Goal: Information Seeking & Learning: Check status

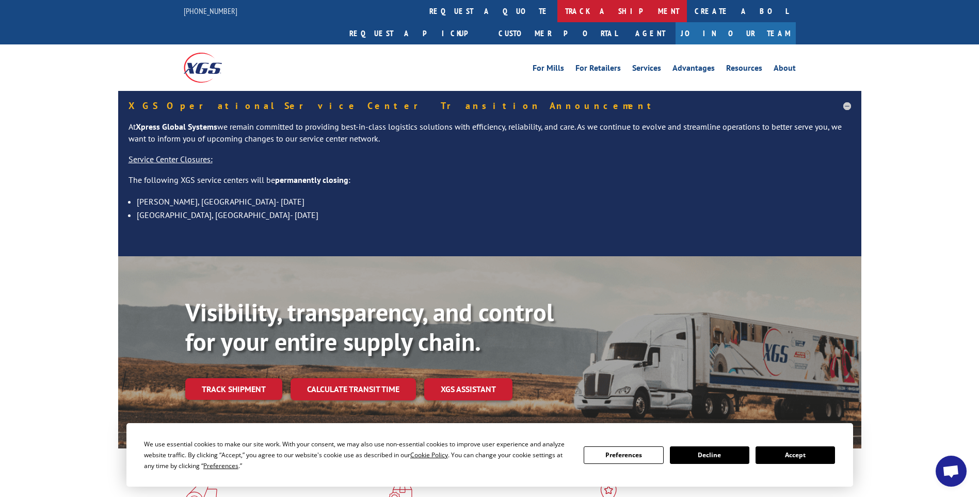
click at [558, 10] on link "track a shipment" at bounding box center [623, 11] width 130 height 22
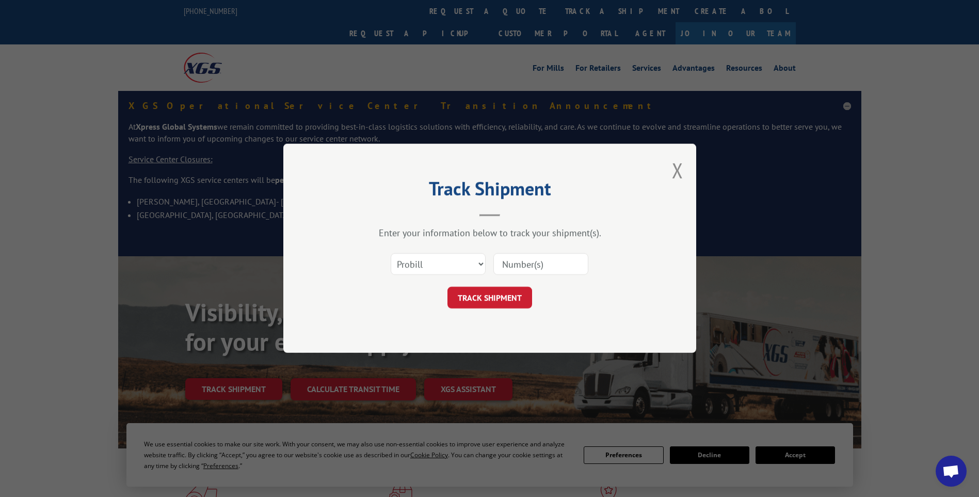
click at [555, 259] on input at bounding box center [541, 264] width 95 height 22
paste input "17014172 17014238 17014174 17014173"
type input "17014172 17014238 17014174 17014173"
click at [486, 303] on button "TRACK SHIPMENT" at bounding box center [490, 298] width 85 height 22
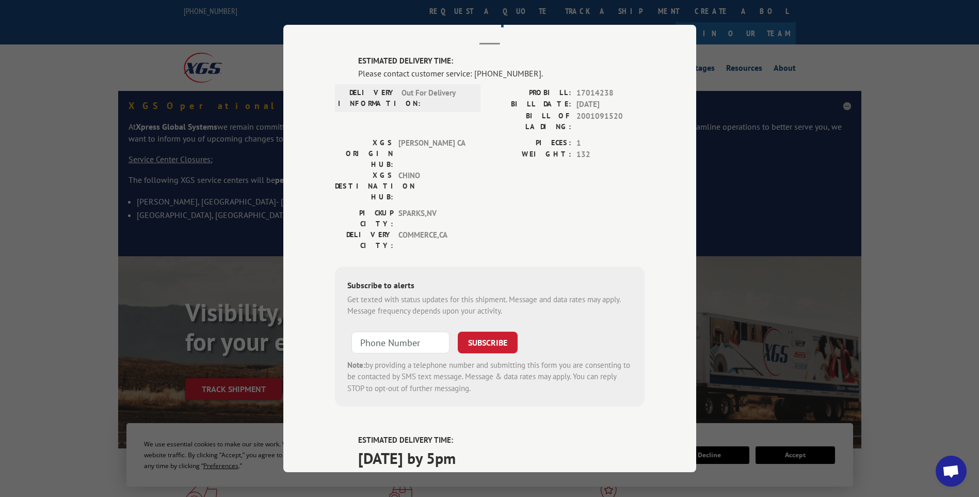
scroll to position [0, 0]
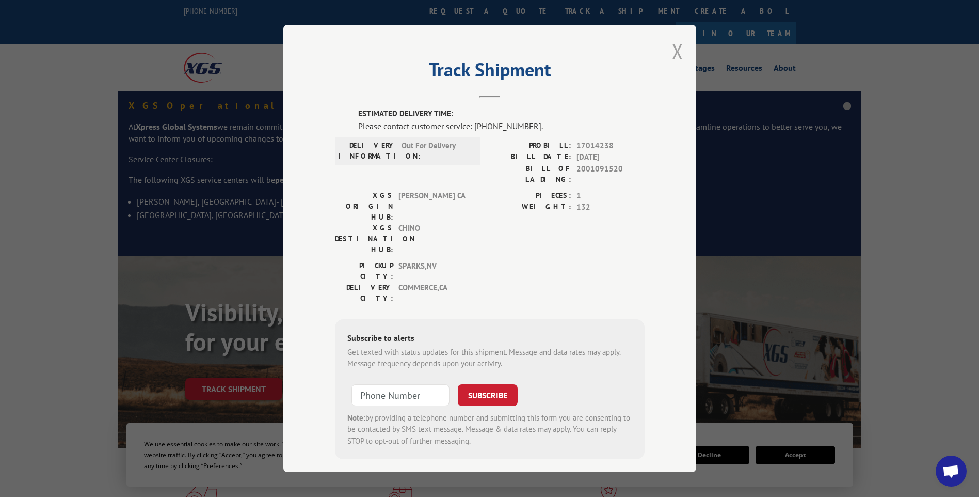
click at [674, 49] on button "Close modal" at bounding box center [677, 51] width 11 height 27
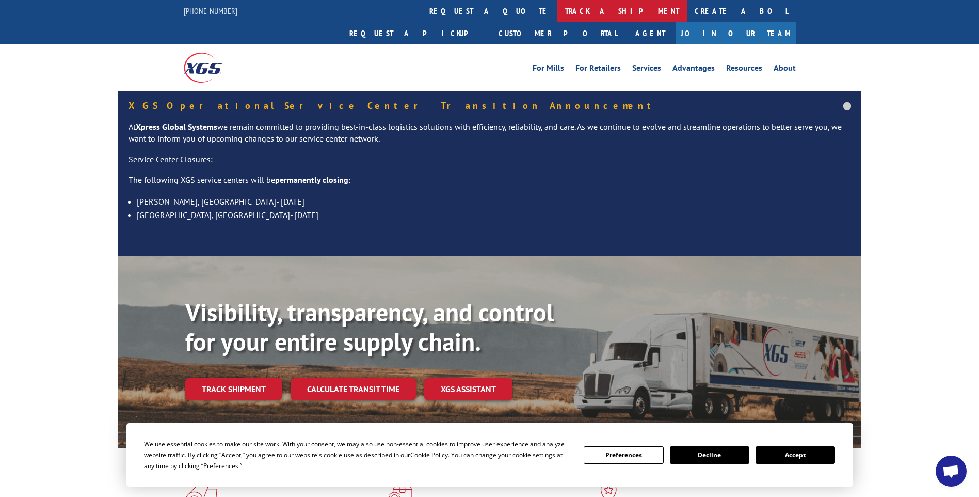
click at [558, 10] on link "track a shipment" at bounding box center [623, 11] width 130 height 22
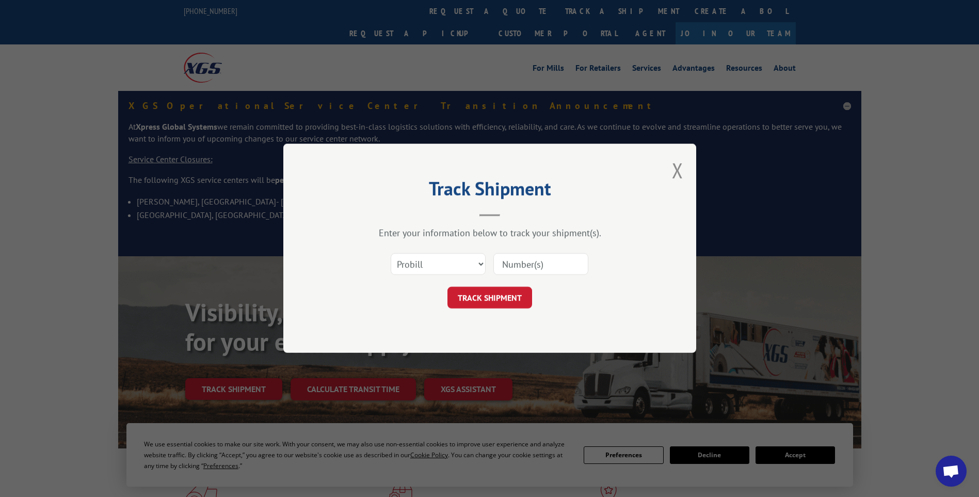
click at [550, 261] on input at bounding box center [541, 264] width 95 height 22
paste input "17014239 17014250 17014224 17014249 17014243 17014246"
type input "17014239 17014250 17014224 17014249 17014243 17014246"
click at [492, 302] on button "TRACK SHIPMENT" at bounding box center [490, 298] width 85 height 22
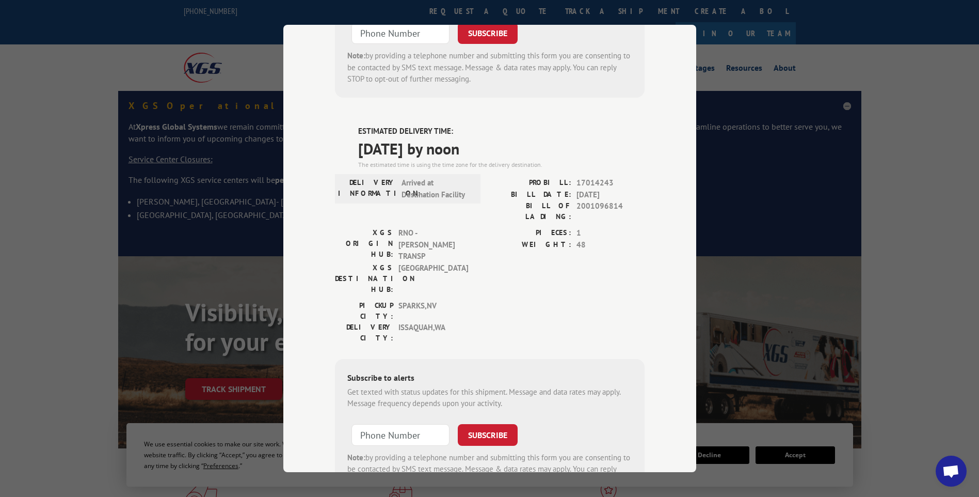
scroll to position [0, 0]
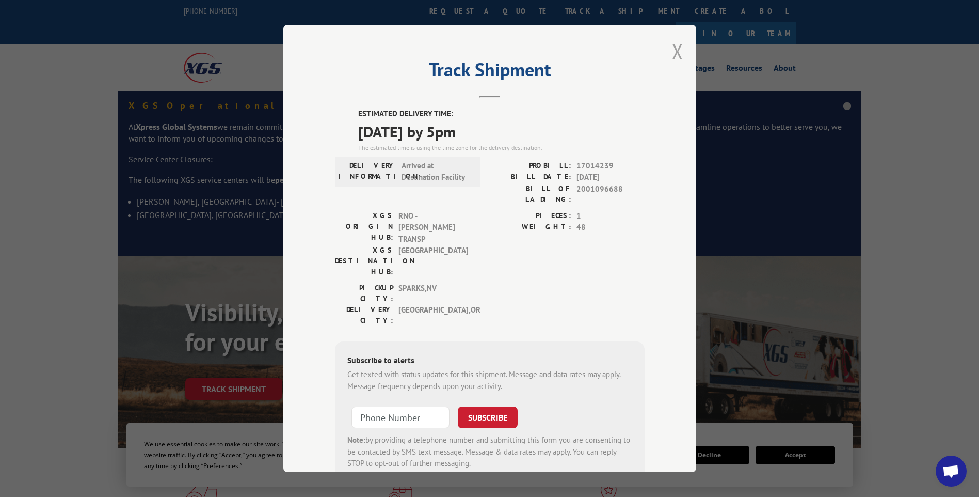
click at [672, 54] on button "Close modal" at bounding box center [677, 51] width 11 height 27
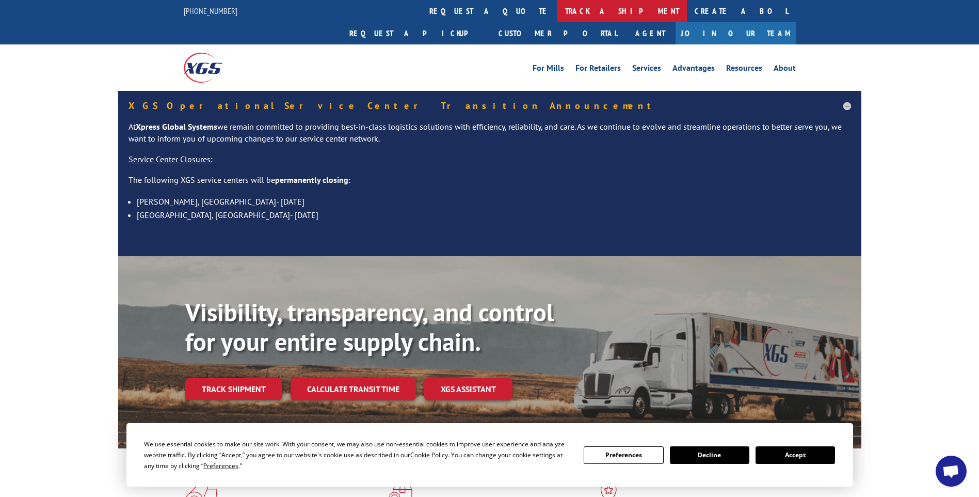
click at [558, 11] on link "track a shipment" at bounding box center [623, 11] width 130 height 22
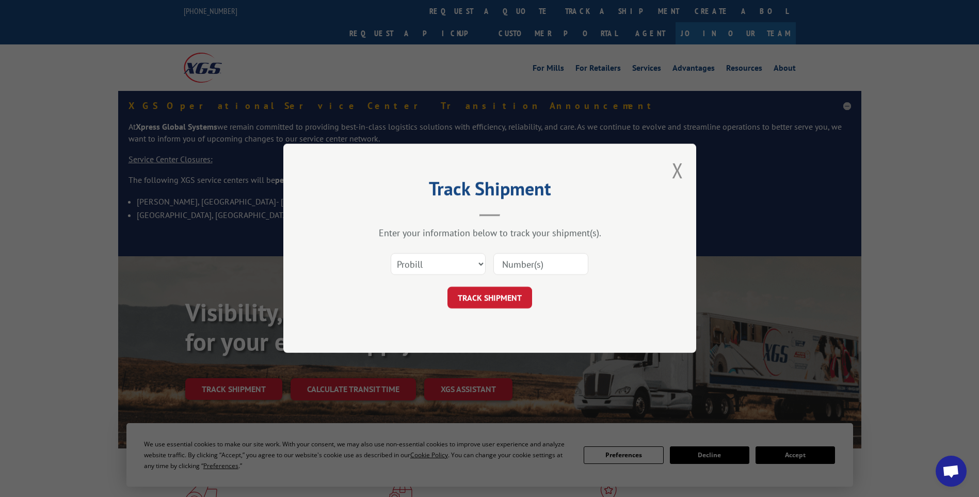
click at [530, 260] on input at bounding box center [541, 264] width 95 height 22
paste input "17014248 17014245 17014247 17014240 17014241"
type input "17014248 17014245 17014247 17014240 17014241"
click at [499, 301] on button "TRACK SHIPMENT" at bounding box center [490, 298] width 85 height 22
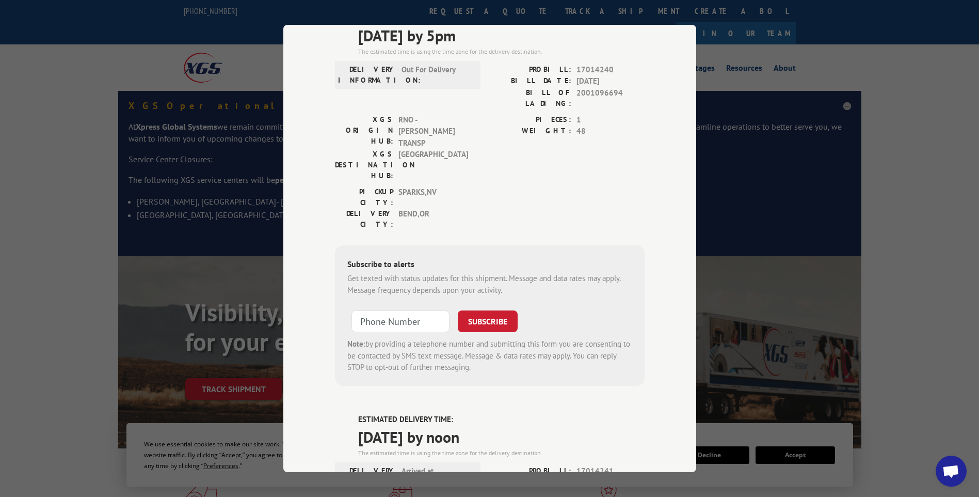
scroll to position [0, 0]
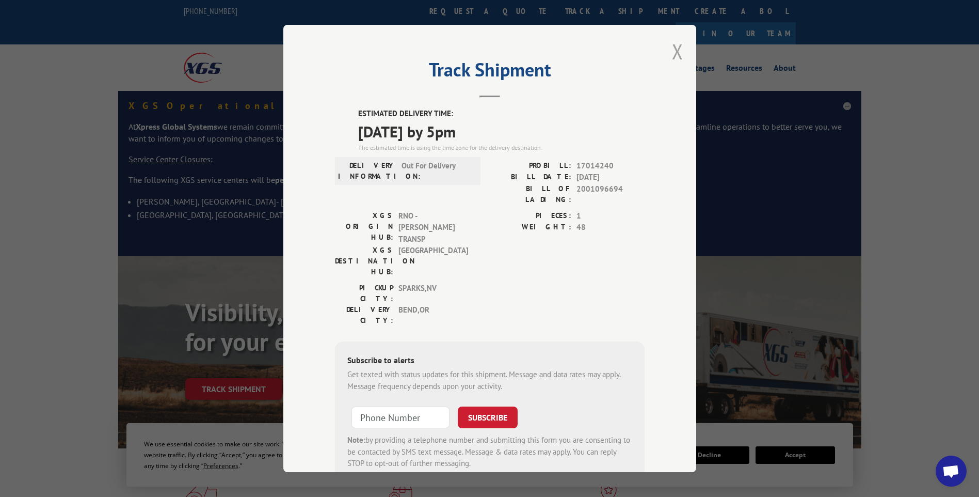
click at [672, 55] on button "Close modal" at bounding box center [677, 51] width 11 height 27
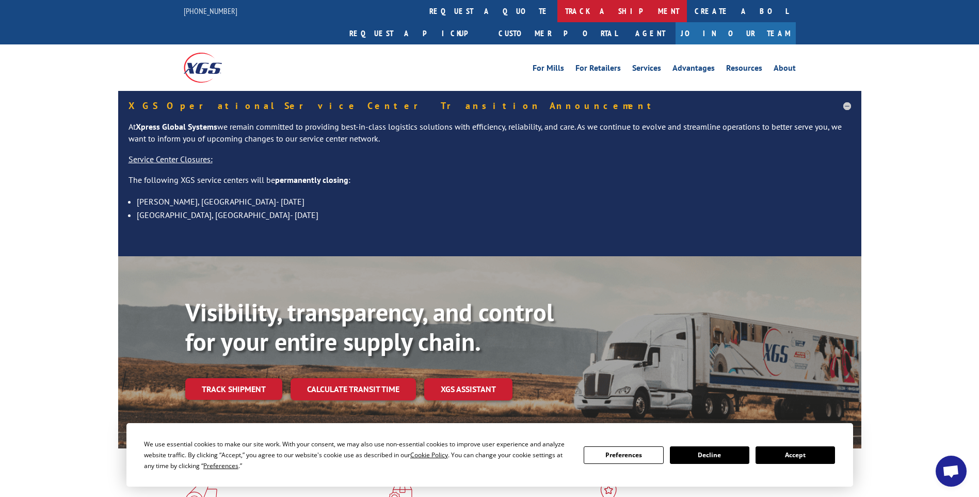
click at [558, 16] on link "track a shipment" at bounding box center [623, 11] width 130 height 22
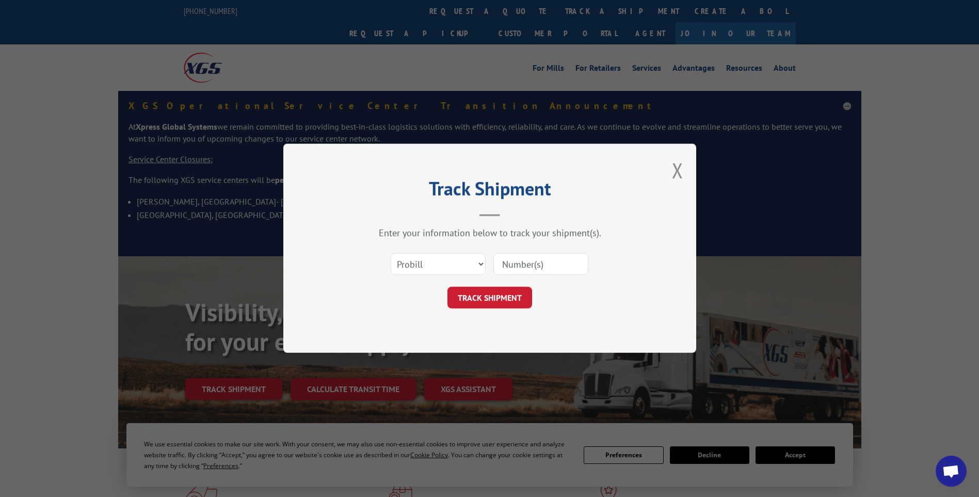
click at [550, 259] on input at bounding box center [541, 264] width 95 height 22
paste input "17014236 17014233 17014251 17014252 17014256 17014253 17014255 17014254"
type input "17014236 17014233 17014251 17014252 17014256 17014253 17014255 17014254"
click at [471, 303] on button "TRACK SHIPMENT" at bounding box center [490, 298] width 85 height 22
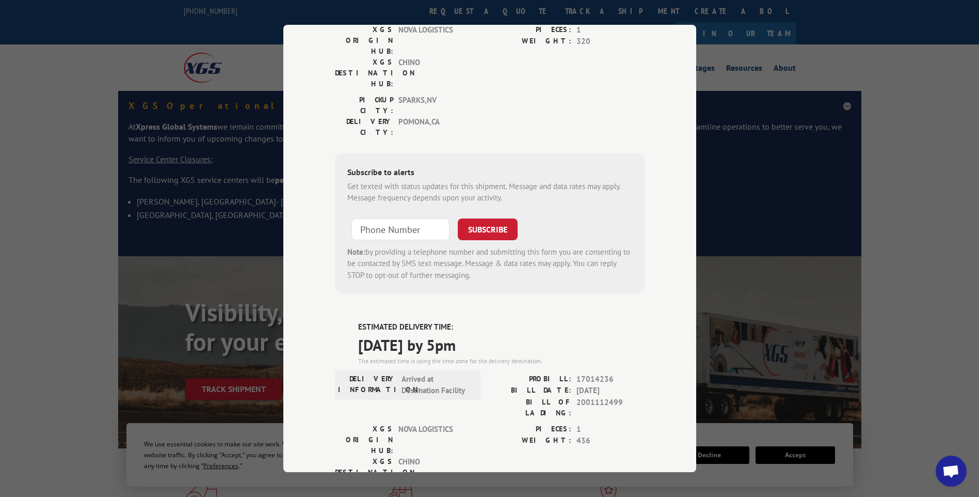
scroll to position [0, 0]
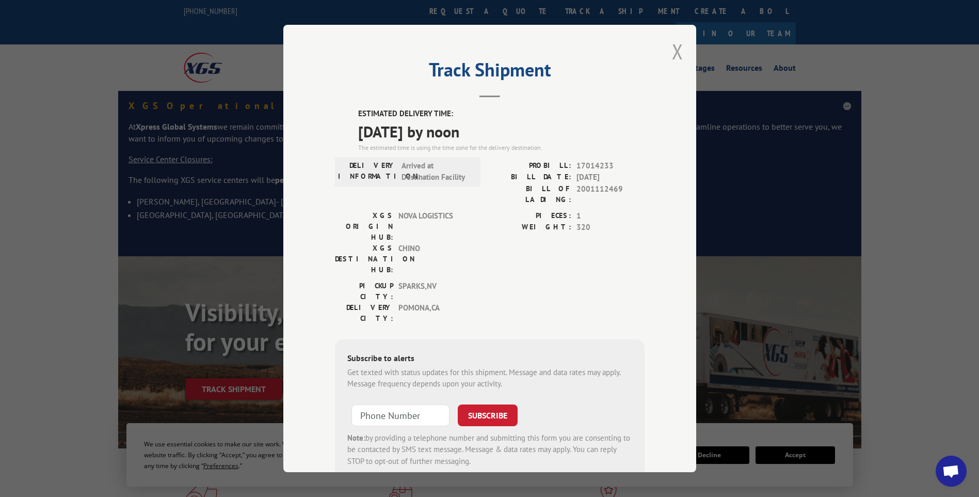
click at [673, 52] on button "Close modal" at bounding box center [677, 51] width 11 height 27
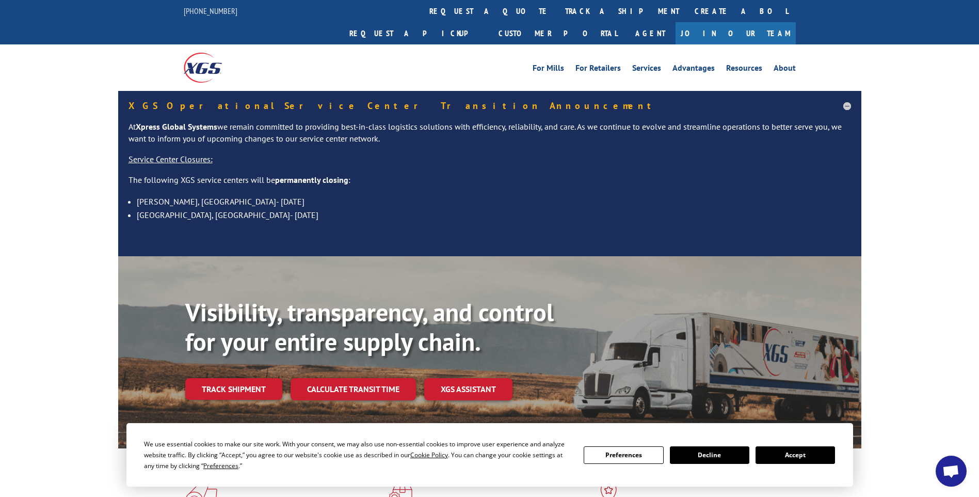
drag, startPoint x: 465, startPoint y: 12, endPoint x: 470, endPoint y: 35, distance: 23.3
click at [558, 14] on link "track a shipment" at bounding box center [623, 11] width 130 height 22
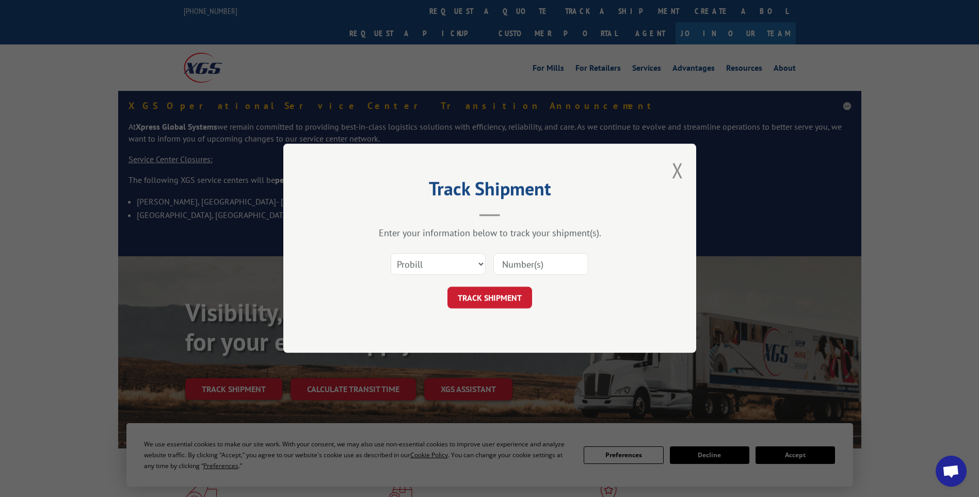
click at [582, 260] on input at bounding box center [541, 264] width 95 height 22
paste input "17014194 17014191 17014178 17014190 17014198 17014203 17014196 17014204 1701420…"
type input "17014194 17014191 17014178 17014190 17014198 17014203 17014196 17014204 1701420…"
click at [504, 298] on button "TRACK SHIPMENT" at bounding box center [490, 298] width 85 height 22
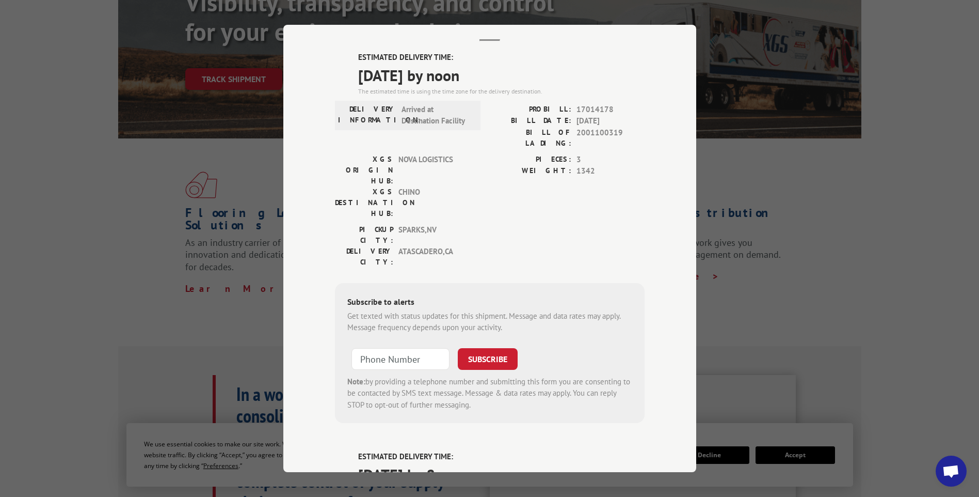
scroll to position [0, 0]
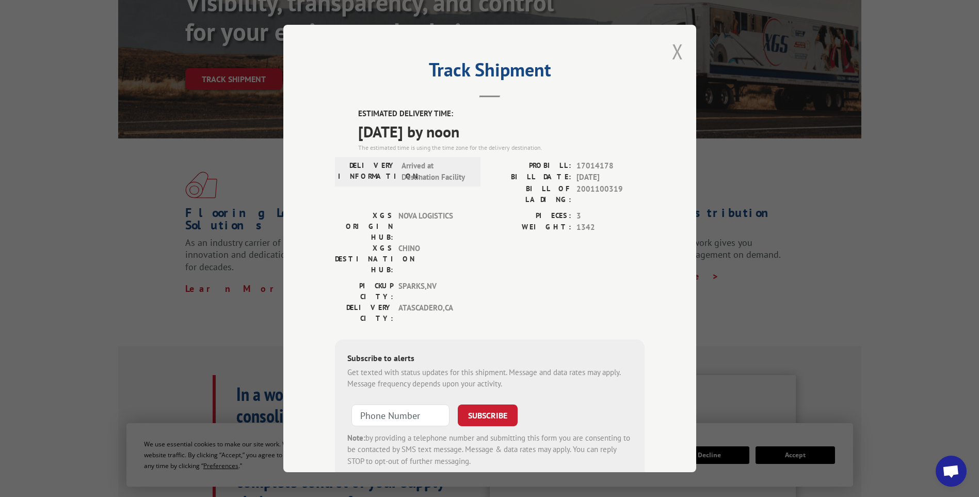
drag, startPoint x: 673, startPoint y: 51, endPoint x: 655, endPoint y: 40, distance: 20.6
click at [672, 51] on button "Close modal" at bounding box center [677, 51] width 11 height 27
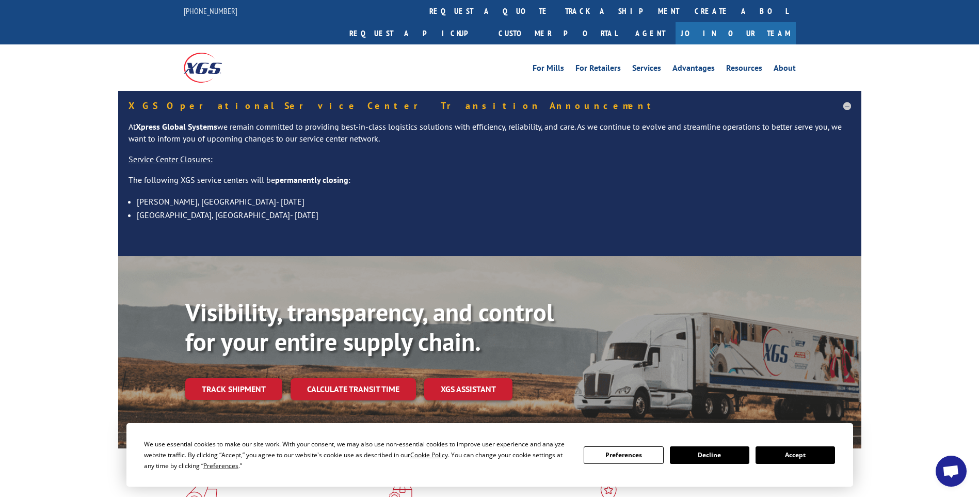
drag, startPoint x: 455, startPoint y: 16, endPoint x: 492, endPoint y: 121, distance: 111.5
click at [558, 16] on link "track a shipment" at bounding box center [623, 11] width 130 height 22
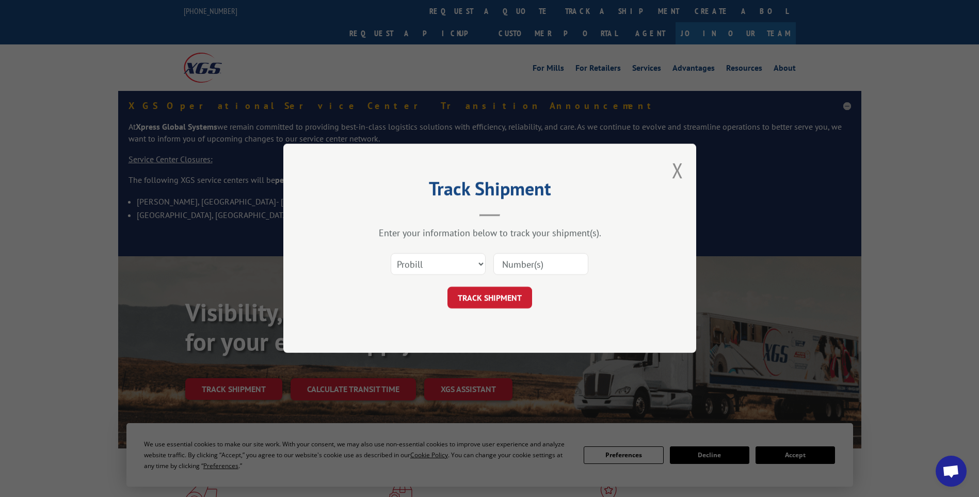
click at [569, 264] on input at bounding box center [541, 264] width 95 height 22
paste input "17014224 17014207 17014221 17014215 17014217 17014208 17014209 17014219 1701421…"
type input "17014224 17014207 17014221 17014215 17014217 17014208 17014209 17014219 1701421…"
click at [501, 300] on button "TRACK SHIPMENT" at bounding box center [490, 298] width 85 height 22
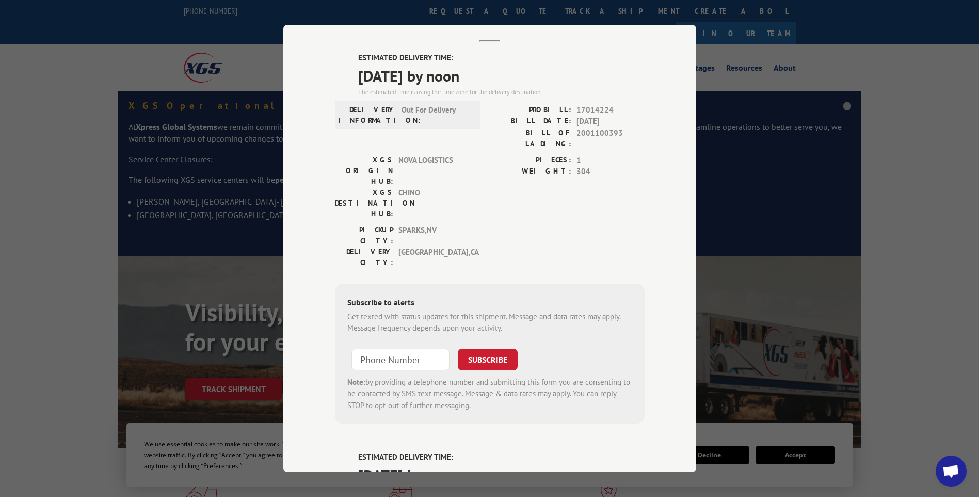
scroll to position [0, 0]
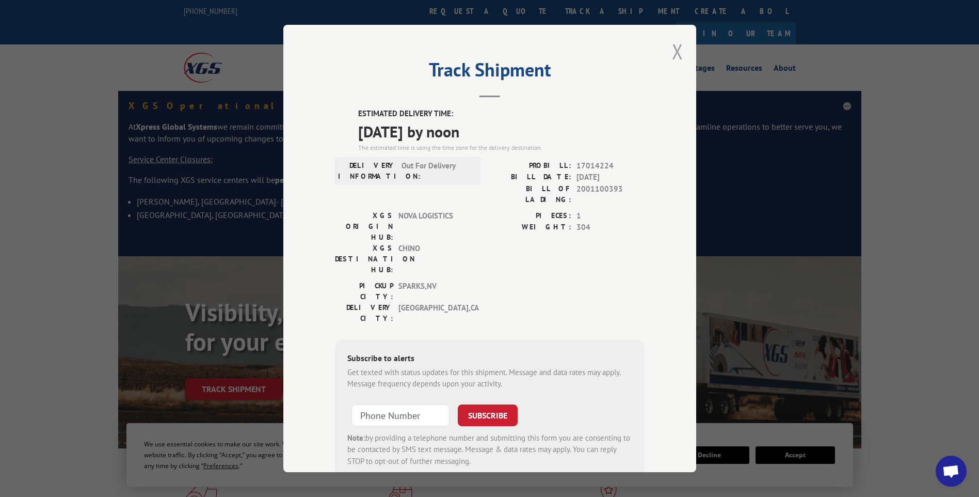
click at [674, 56] on button "Close modal" at bounding box center [677, 51] width 11 height 27
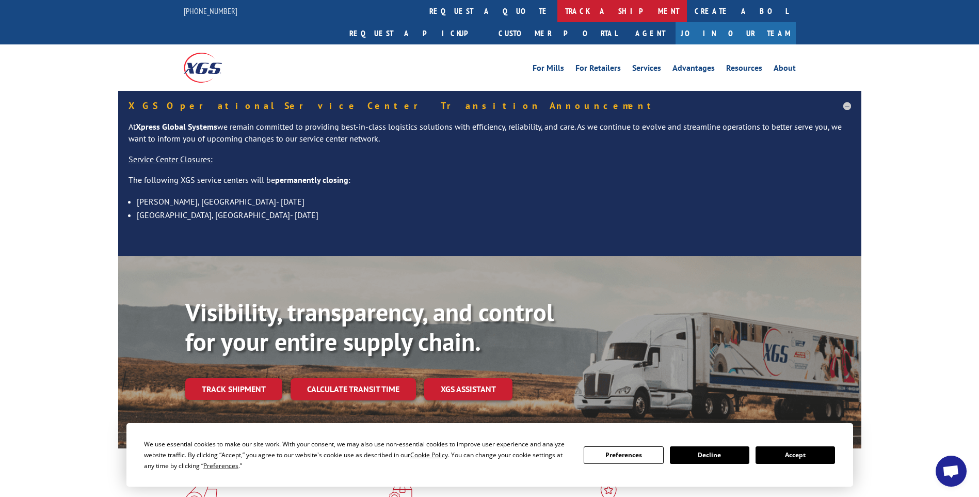
click at [558, 7] on link "track a shipment" at bounding box center [623, 11] width 130 height 22
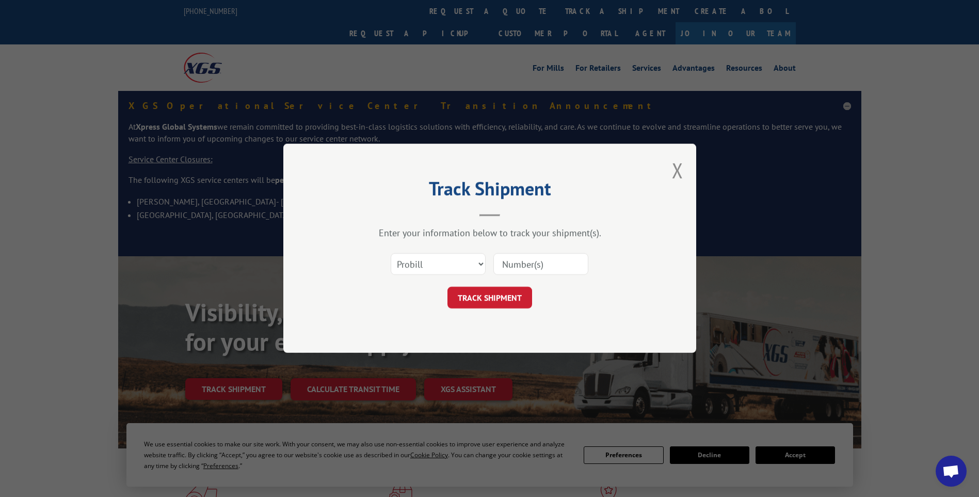
click at [565, 263] on input at bounding box center [541, 264] width 95 height 22
paste input "17014211 17014214 17014227 17014226 17014225 17014237 17014232 17014235 1701422…"
type input "17014211 17014214 17014227 17014226 17014225 17014237 17014232 17014235 1701422…"
click at [499, 299] on button "TRACK SHIPMENT" at bounding box center [490, 298] width 85 height 22
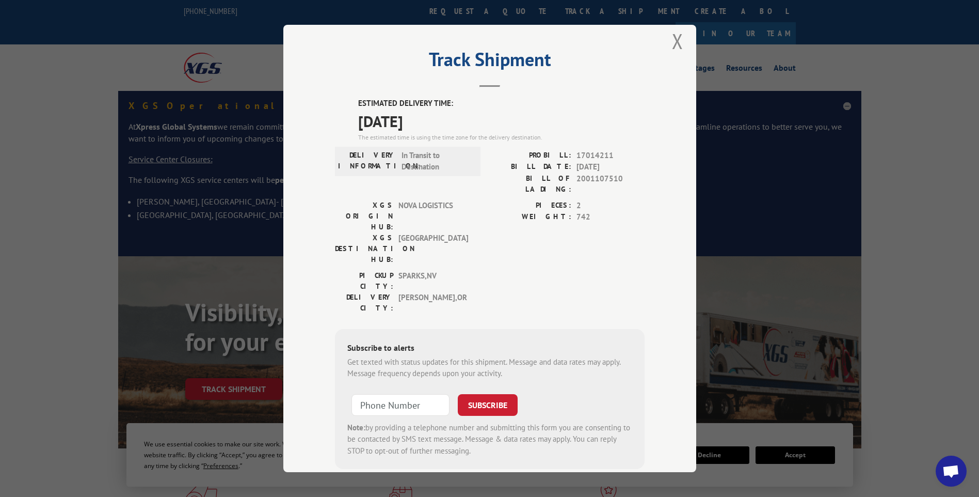
scroll to position [0, 0]
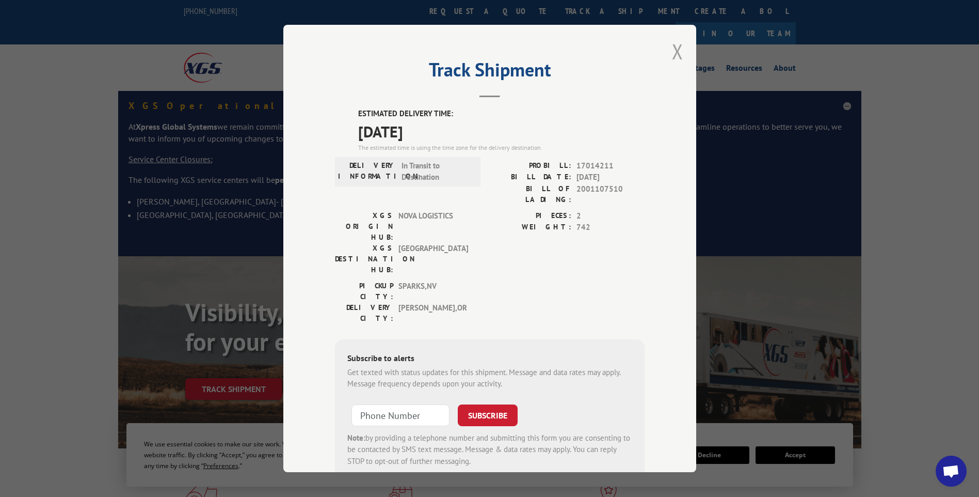
click at [673, 57] on button "Close modal" at bounding box center [677, 51] width 11 height 27
